Goal: Communication & Community: Ask a question

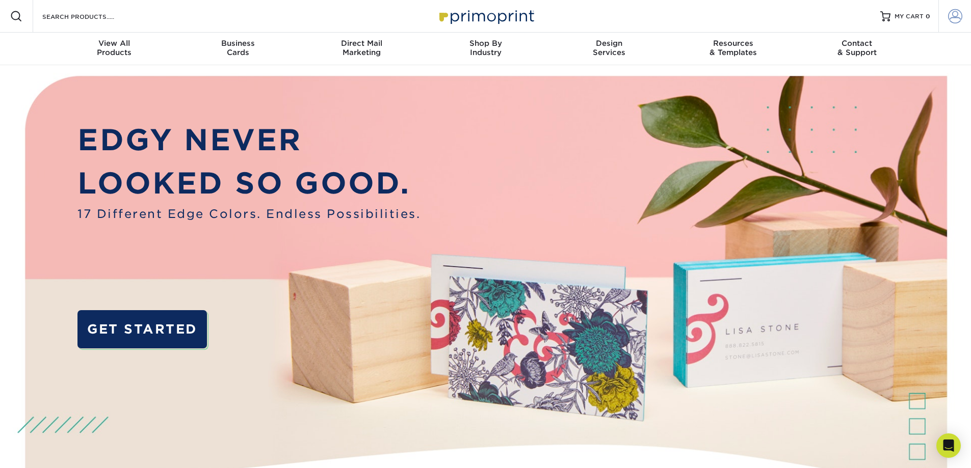
click at [955, 10] on span at bounding box center [955, 16] width 14 height 14
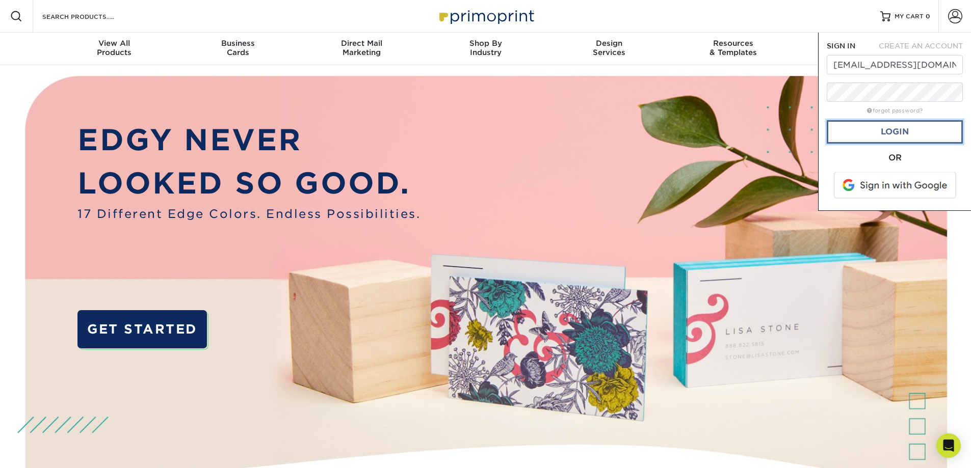
click at [880, 134] on link "Login" at bounding box center [895, 131] width 136 height 23
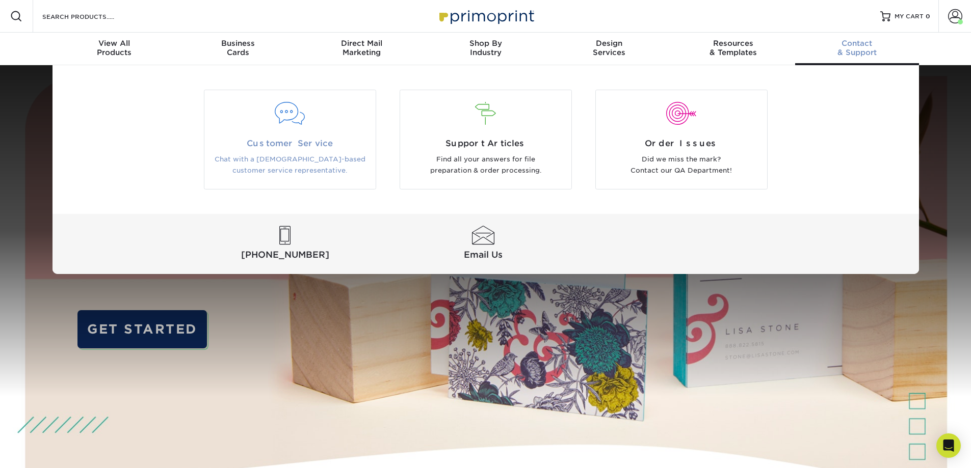
click at [301, 157] on p "Chat with a [DEMOGRAPHIC_DATA]-based customer service representative." at bounding box center [290, 165] width 156 height 23
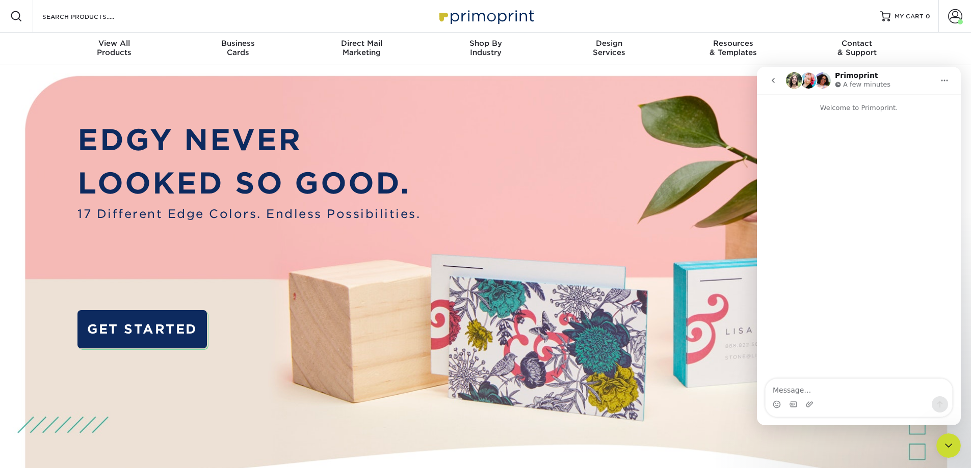
click at [802, 392] on textarea "Message…" at bounding box center [859, 387] width 187 height 17
type textarea "W"
type textarea "H"
type textarea "I have an issue with a recent o9rder"
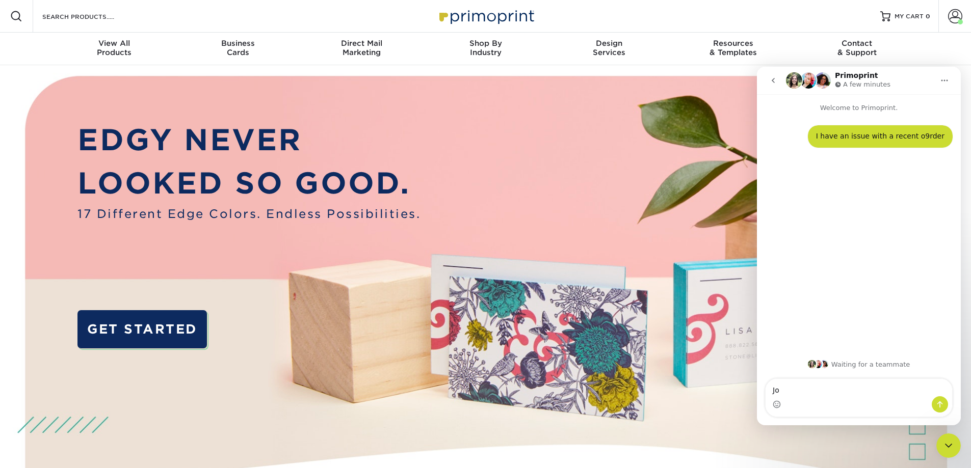
type textarea "J"
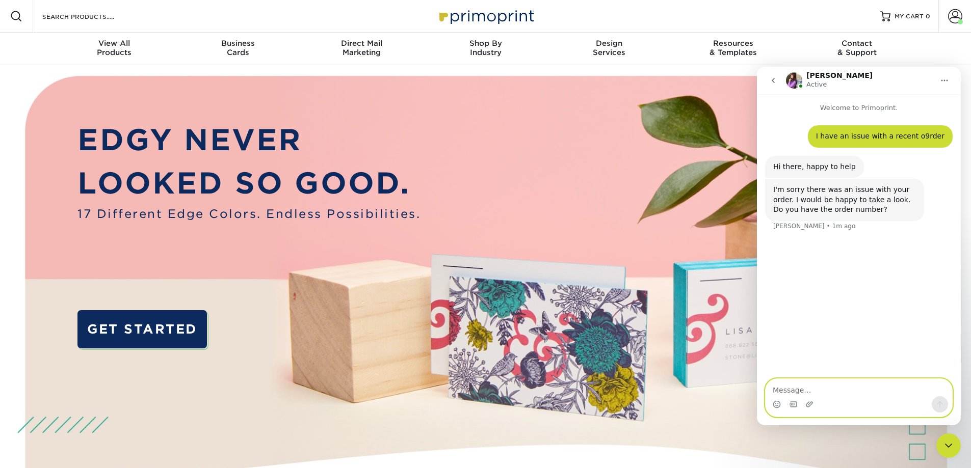
click at [816, 382] on textarea "Message…" at bounding box center [859, 387] width 187 height 17
paste textarea "2587-32047-40436"
type textarea "2587-32047-40436"
click at [939, 405] on icon "Send a message…" at bounding box center [940, 405] width 8 height 8
click at [780, 392] on textarea "Message…" at bounding box center [859, 387] width 187 height 17
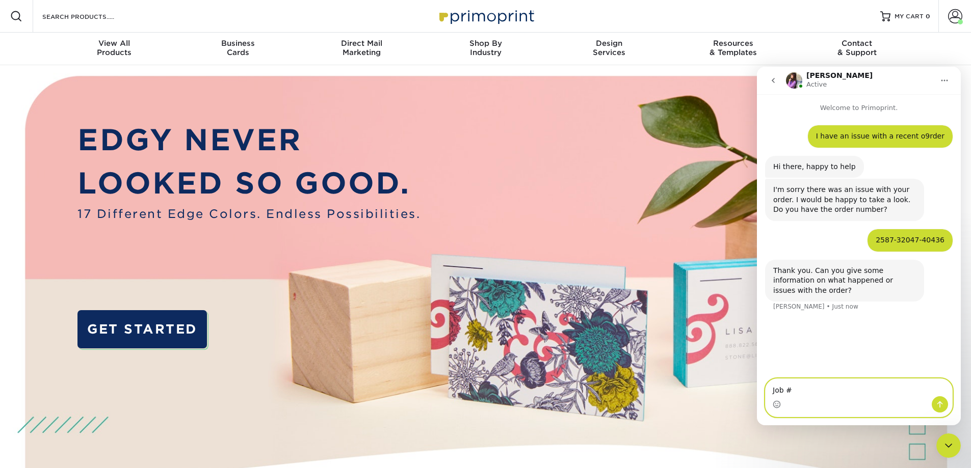
paste textarea "2587-32047-40436-3"
type textarea "Job # 2587-32047-40436-3 is incomplete"
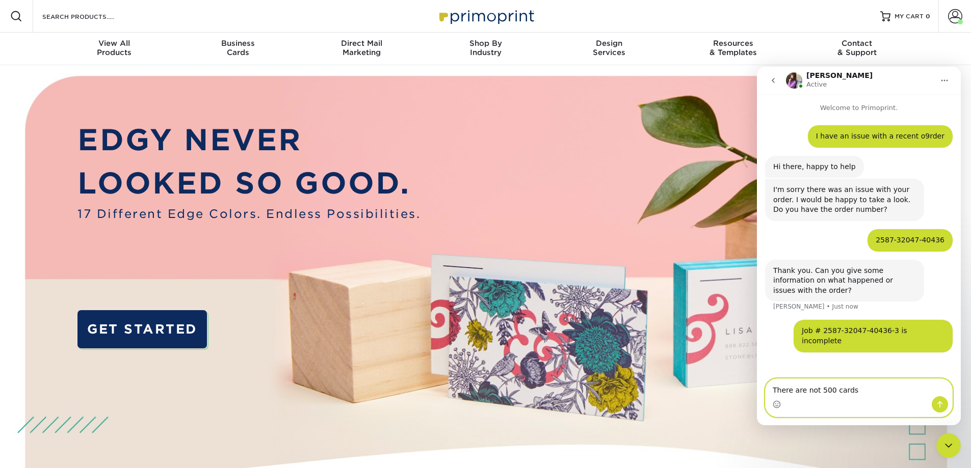
type textarea "There are not 500 cards."
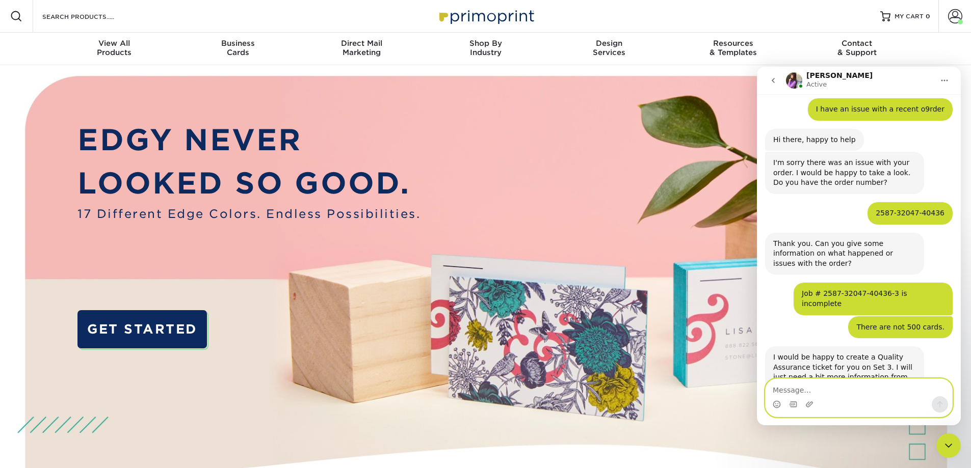
scroll to position [88, 0]
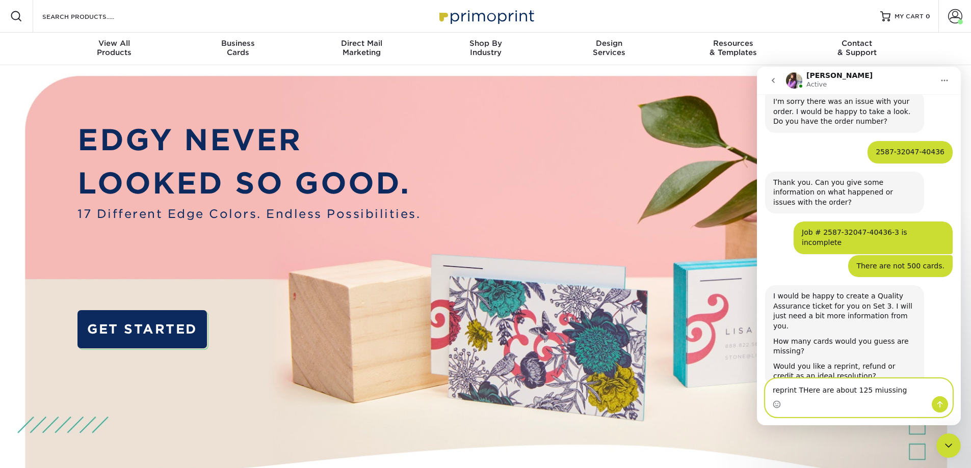
click at [874, 391] on textarea "reprint THere are about 125 miussing" at bounding box center [859, 387] width 187 height 17
drag, startPoint x: 874, startPoint y: 391, endPoint x: 876, endPoint y: 396, distance: 5.5
click at [874, 391] on textarea "reprint THere are about 125 miussing" at bounding box center [859, 387] width 187 height 17
click at [801, 387] on textarea "reprint THere are about 125 missing" at bounding box center [859, 387] width 187 height 17
click at [794, 388] on textarea "reprint There are about 125 missing" at bounding box center [859, 387] width 187 height 17
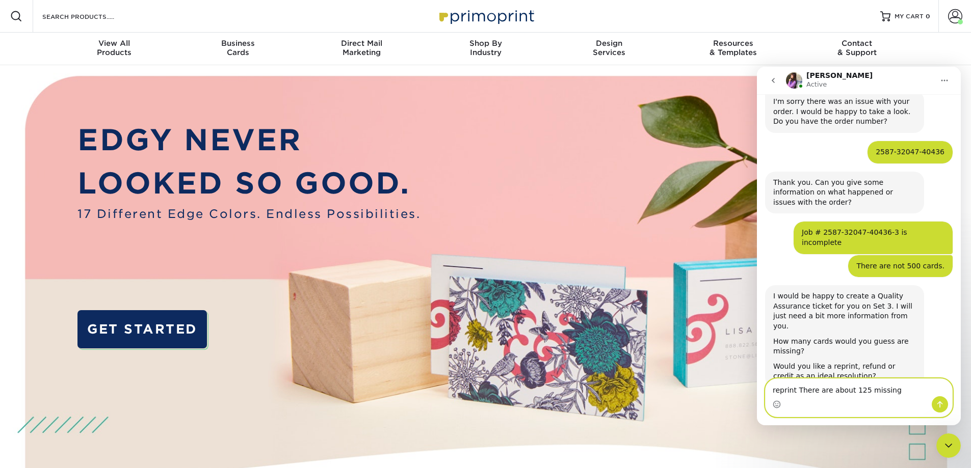
drag, startPoint x: 794, startPoint y: 388, endPoint x: 801, endPoint y: 390, distance: 6.9
click at [794, 388] on textarea "reprint There are about 125 missing" at bounding box center [859, 387] width 187 height 17
type textarea "reprint please, There are about 125 missing"
click at [939, 410] on button "Send a message…" at bounding box center [940, 405] width 16 height 16
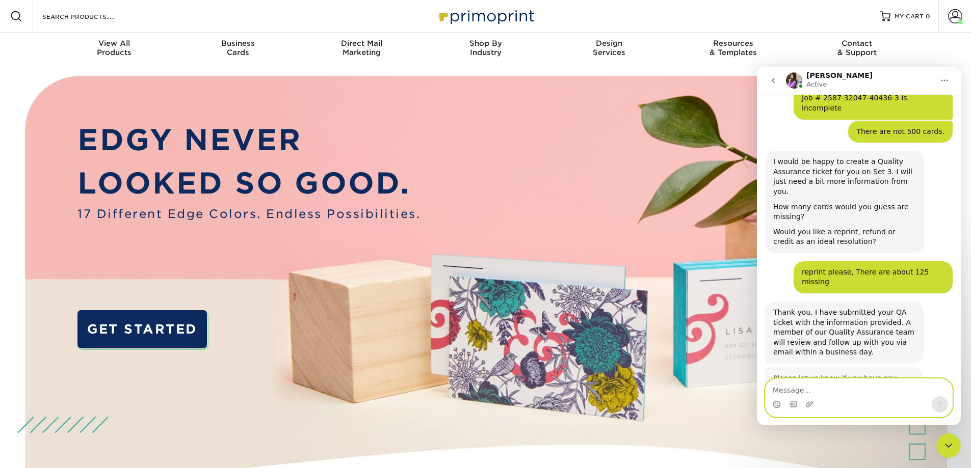
scroll to position [222, 0]
click at [810, 404] on icon "Upload attachment" at bounding box center [809, 405] width 8 height 8
click at [805, 387] on textarea "Message…" at bounding box center [859, 387] width 187 height 17
type textarea "OK thank you"
click at [938, 406] on icon "Send a message…" at bounding box center [940, 405] width 8 height 8
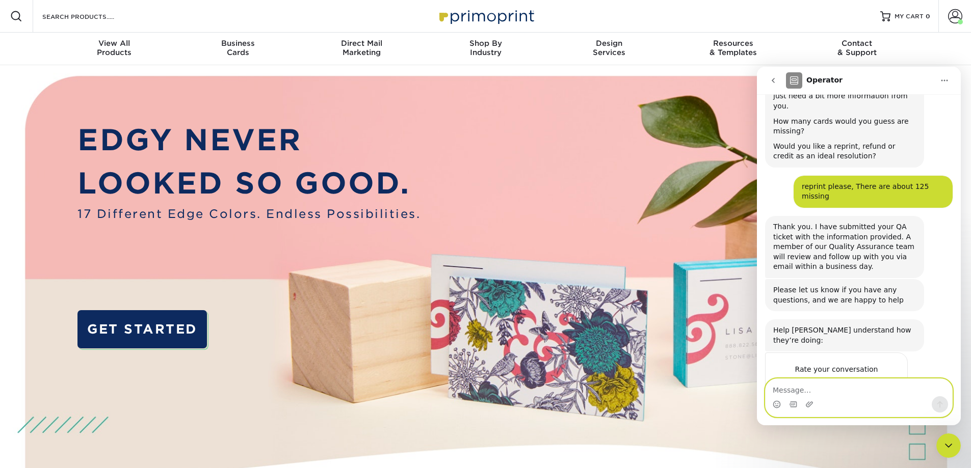
scroll to position [334, 0]
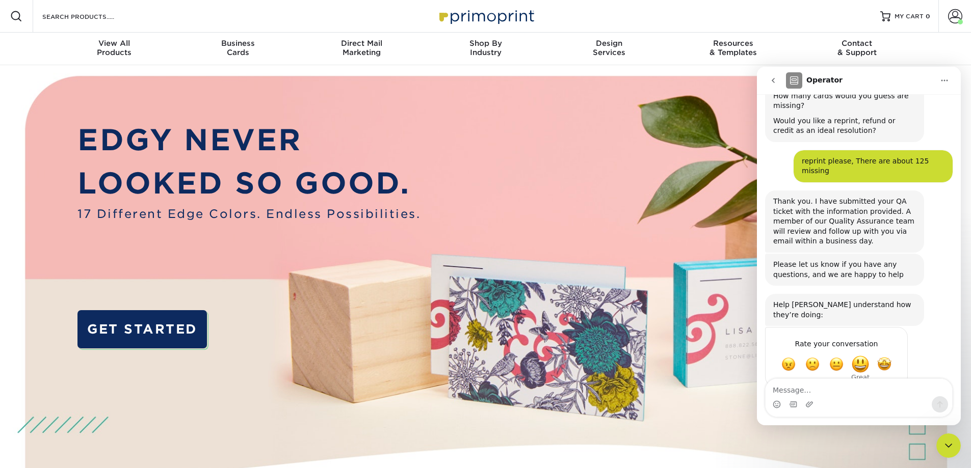
click at [863, 355] on span "Great" at bounding box center [860, 364] width 18 height 18
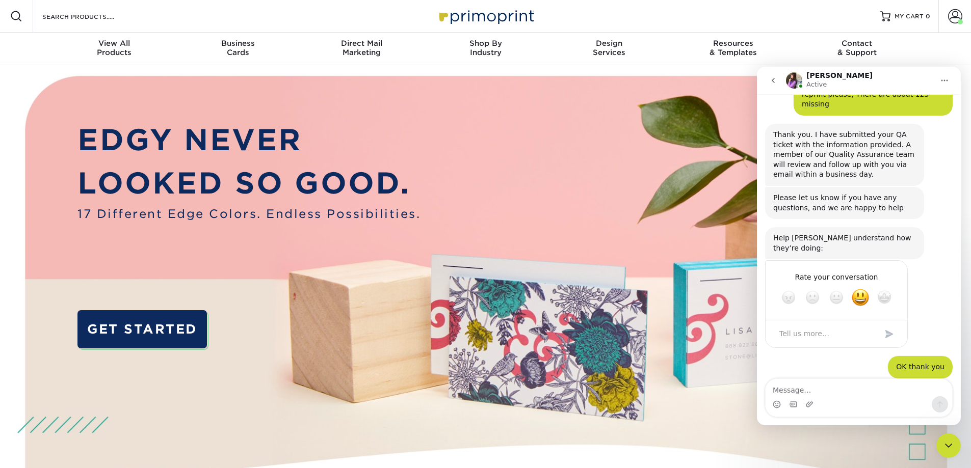
scroll to position [402, 0]
